Goal: Transaction & Acquisition: Purchase product/service

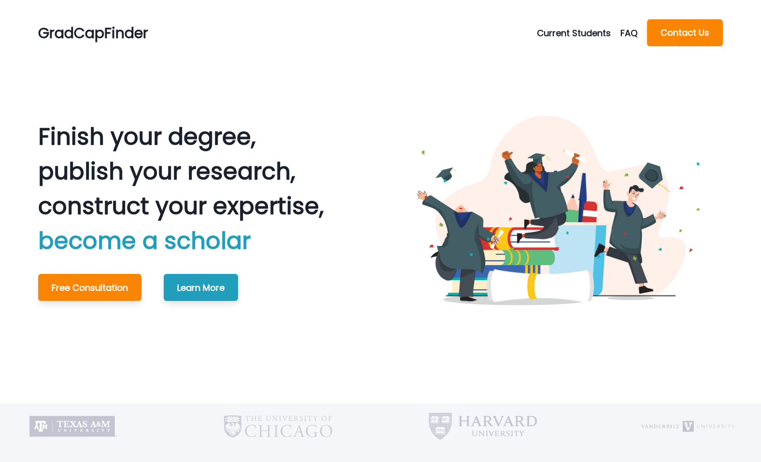
click at [590, 36] on button "Current Students" at bounding box center [579, 33] width 84 height 13
click at [580, 71] on button "Make A Payment" at bounding box center [591, 73] width 107 height 17
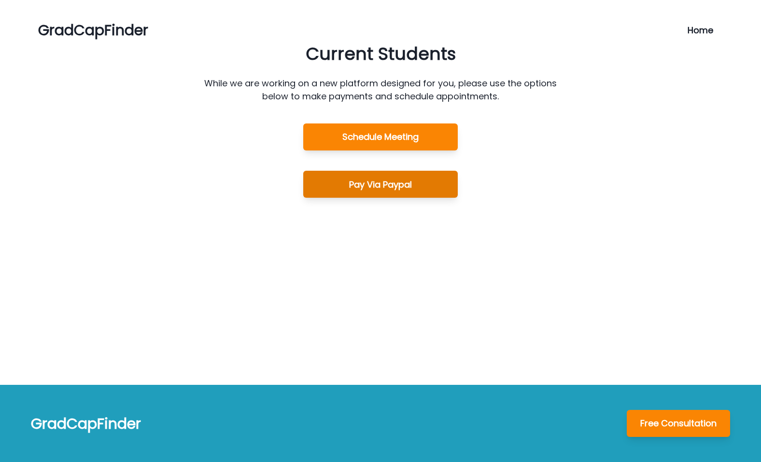
click at [382, 187] on button "Pay Via Paypal" at bounding box center [380, 184] width 154 height 27
